Goal: Task Accomplishment & Management: Manage account settings

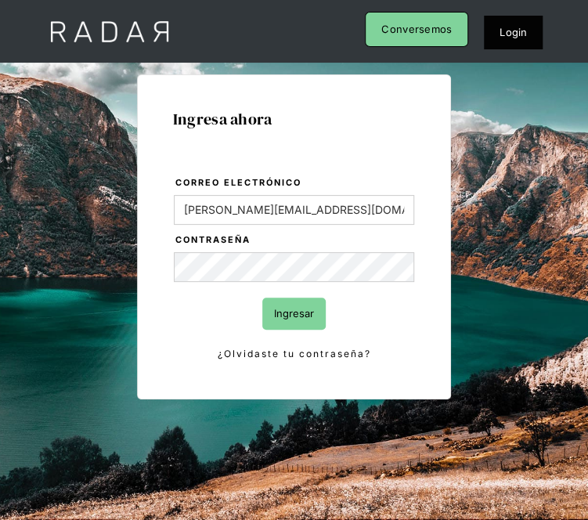
click at [270, 308] on input "Ingresar" at bounding box center [293, 314] width 63 height 32
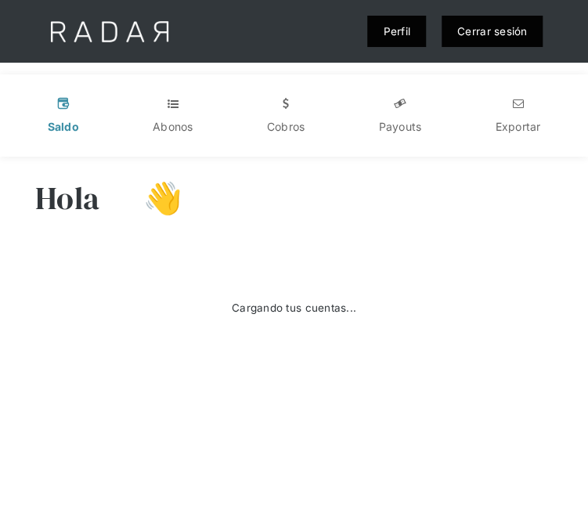
click at [103, 251] on div "Cargando tus cuentas..." at bounding box center [294, 308] width 546 height 157
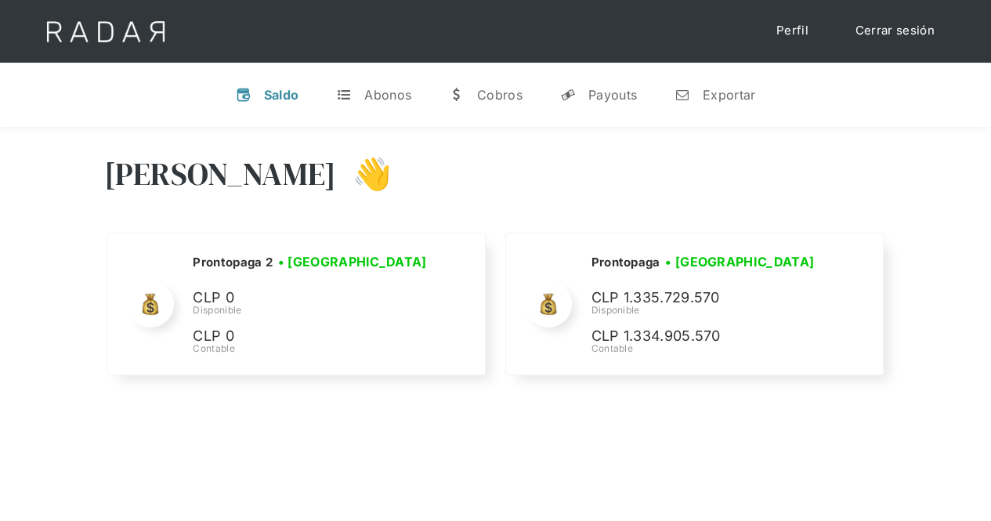
click at [587, 31] on link "Cerrar sesión" at bounding box center [895, 31] width 110 height 31
